Goal: Browse casually: Explore the website without a specific task or goal

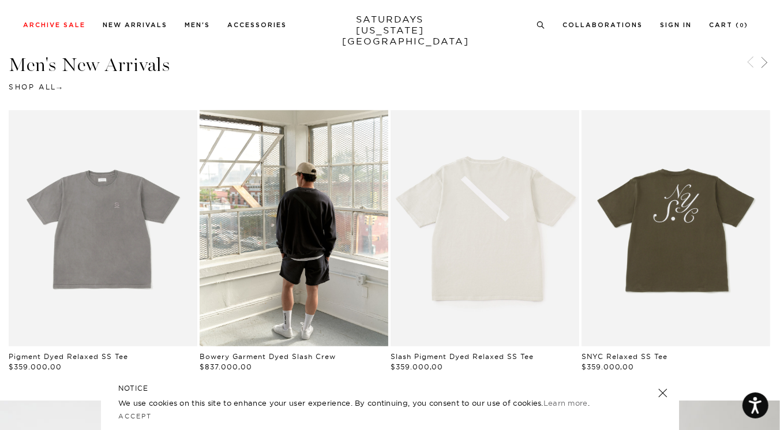
scroll to position [635, 0]
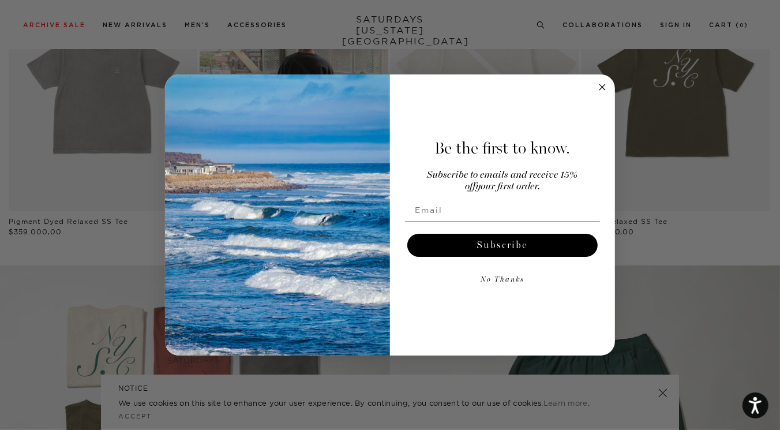
click at [598, 87] on circle "Close dialog" at bounding box center [602, 86] width 13 height 13
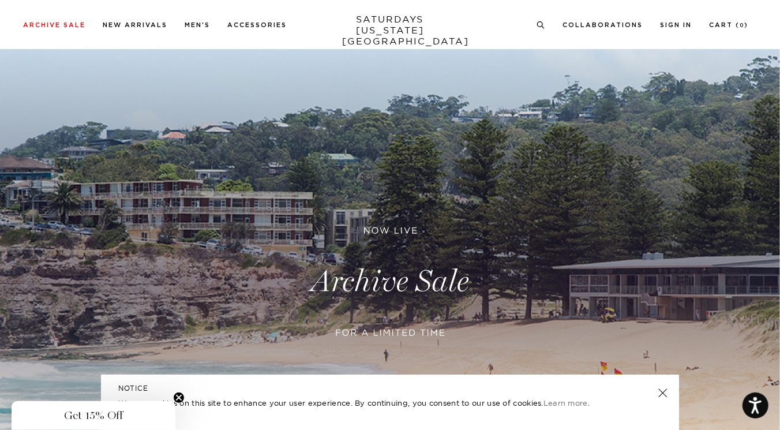
scroll to position [0, 0]
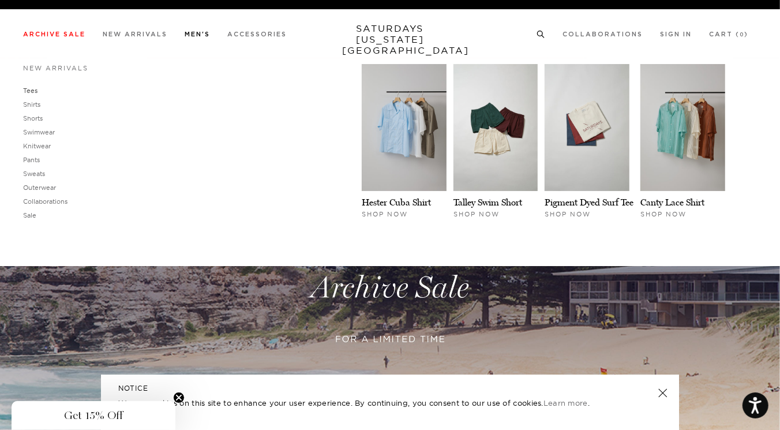
click at [29, 92] on link "Tees" at bounding box center [30, 91] width 14 height 8
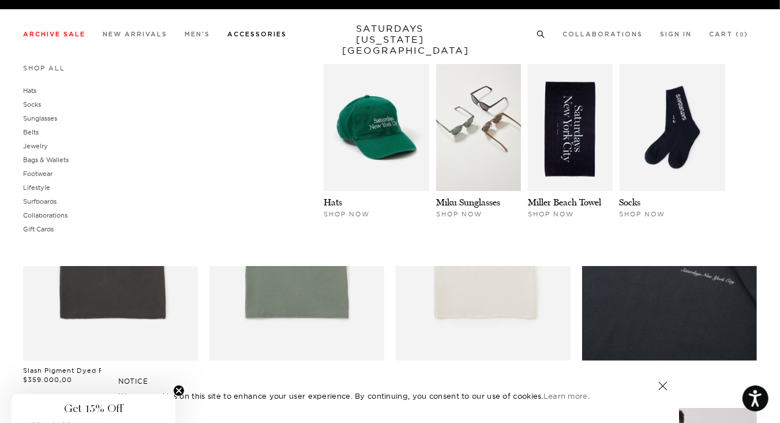
click at [270, 38] on link "Accessories" at bounding box center [256, 34] width 59 height 6
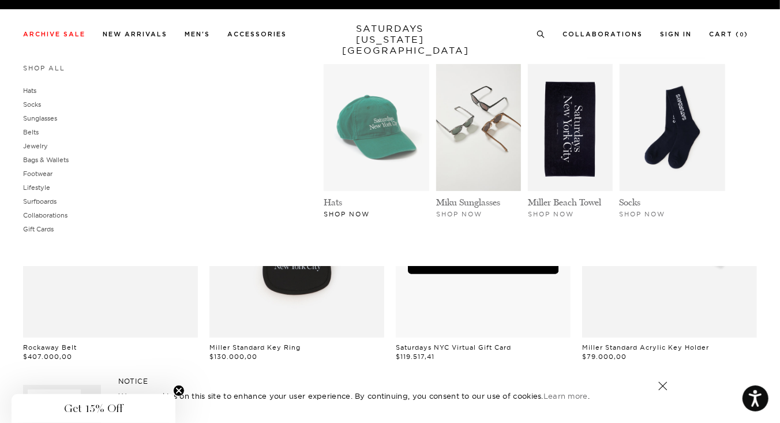
click at [377, 149] on img at bounding box center [377, 127] width 106 height 127
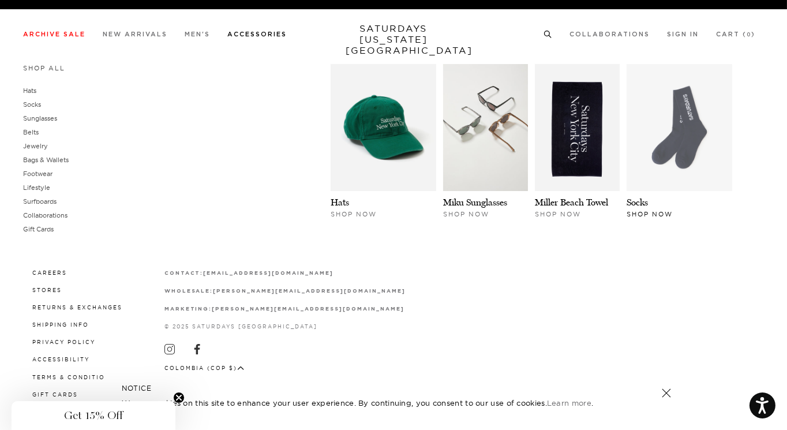
click at [663, 113] on img at bounding box center [680, 127] width 106 height 127
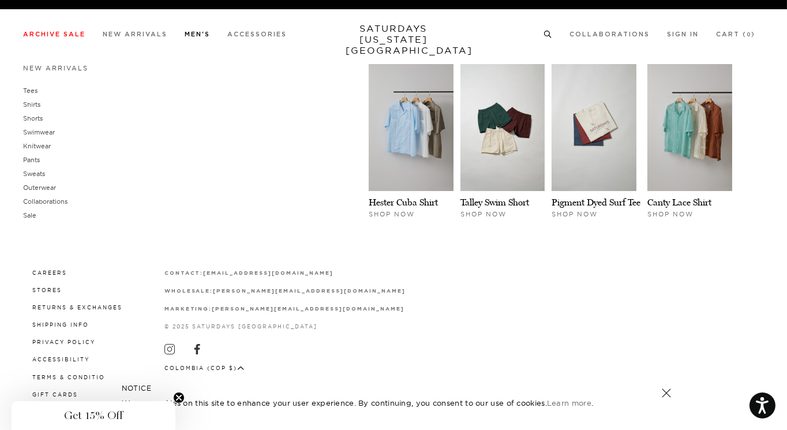
click at [208, 35] on link "Men's" at bounding box center [197, 34] width 25 height 6
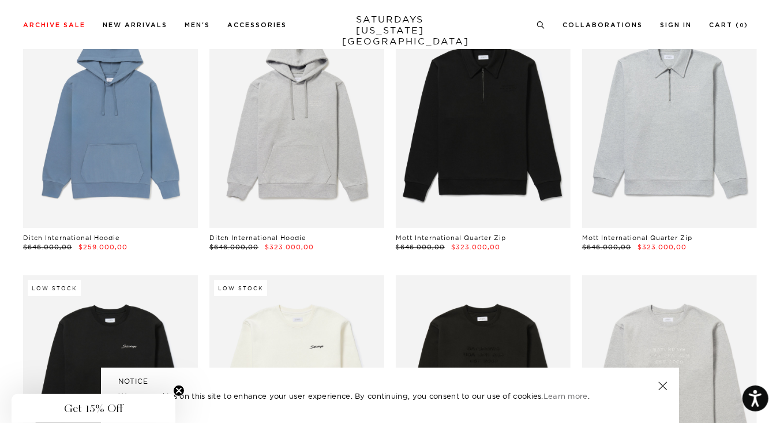
scroll to position [8619, 0]
